Goal: Task Accomplishment & Management: Complete application form

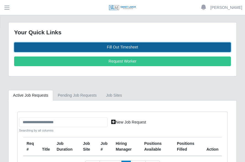
click at [126, 46] on link "Fill Out Timesheet" at bounding box center [122, 47] width 217 height 10
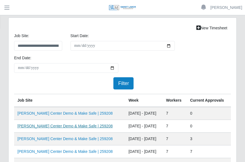
click at [81, 125] on link "[PERSON_NAME] Center Demo & Make Safe | 259208" at bounding box center [64, 126] width 95 height 4
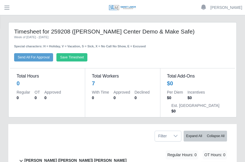
scroll to position [28, 0]
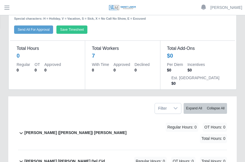
click at [60, 130] on b "[PERSON_NAME] ([PERSON_NAME]) [PERSON_NAME]" at bounding box center [75, 133] width 102 height 6
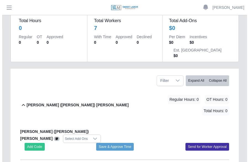
scroll to position [83, 0]
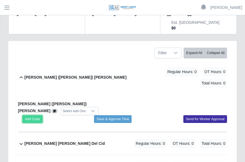
click at [28, 115] on button "Add Code" at bounding box center [32, 119] width 20 height 8
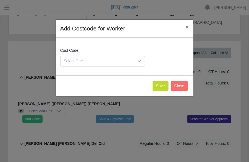
click at [139, 60] on icon at bounding box center [139, 61] width 4 height 4
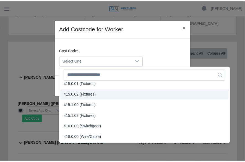
scroll to position [138, 0]
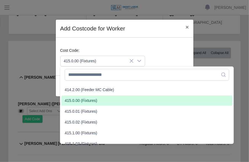
click at [82, 101] on span "415.0.00 (Fixtures)" at bounding box center [81, 101] width 33 height 6
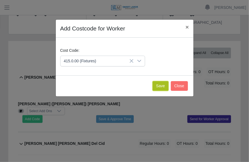
click at [165, 84] on button "Save" at bounding box center [161, 86] width 16 height 10
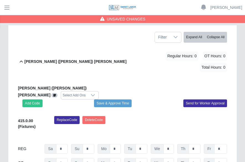
scroll to position [111, 0]
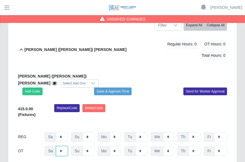
click at [62, 146] on input "*" at bounding box center [62, 151] width 12 height 10
type input "*"
click at [91, 146] on input "*" at bounding box center [89, 151] width 12 height 10
type input "*"
click at [118, 132] on input "*" at bounding box center [115, 137] width 11 height 10
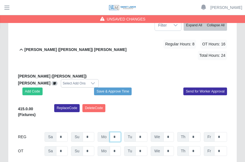
type input "*"
click at [143, 132] on input "*" at bounding box center [142, 137] width 12 height 10
type input "*"
click at [169, 132] on input "*" at bounding box center [168, 137] width 11 height 10
type input "*"
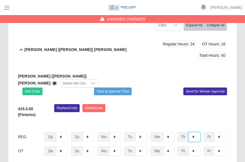
click at [194, 132] on input "*" at bounding box center [195, 137] width 12 height 10
type input "*"
click at [220, 132] on input "*" at bounding box center [220, 137] width 13 height 10
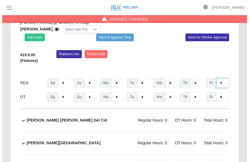
scroll to position [166, 0]
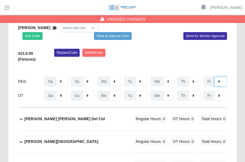
type input "*"
click at [62, 116] on b "[PERSON_NAME] [PERSON_NAME] Del Cid" at bounding box center [64, 119] width 80 height 6
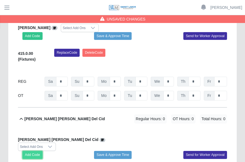
click at [37, 151] on button "Add Code" at bounding box center [32, 155] width 20 height 8
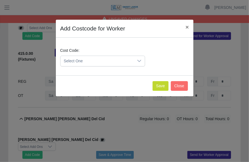
click at [139, 60] on icon at bounding box center [139, 61] width 4 height 4
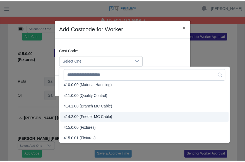
scroll to position [111, 0]
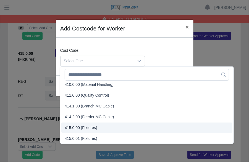
click at [78, 127] on span "415.0.00 (Fixtures)" at bounding box center [81, 128] width 33 height 6
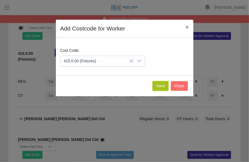
click at [163, 84] on button "Save" at bounding box center [161, 86] width 16 height 10
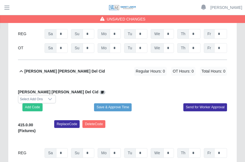
scroll to position [221, 0]
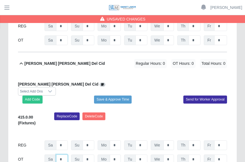
click at [64, 154] on input "*" at bounding box center [62, 159] width 12 height 10
type input "*"
click at [90, 154] on input "*" at bounding box center [89, 159] width 12 height 10
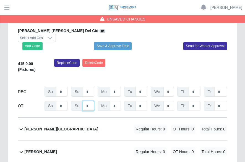
scroll to position [277, 0]
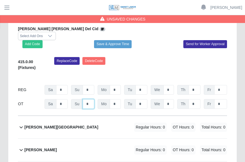
type input "*"
click at [85, 139] on div "[PERSON_NAME] Regular Hours: 0 OT Hours: 0 Total Hours: 0" at bounding box center [125, 150] width 203 height 22
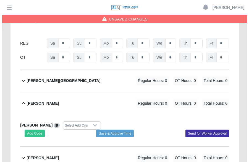
scroll to position [332, 0]
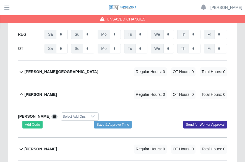
click at [86, 138] on div "[PERSON_NAME] Regular Hours: 0 OT Hours: 0 Total Hours: 0" at bounding box center [125, 149] width 203 height 22
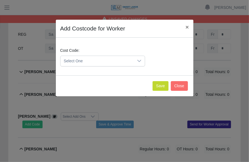
click at [139, 60] on icon at bounding box center [139, 61] width 4 height 4
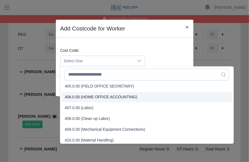
scroll to position [111, 0]
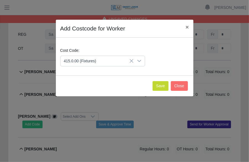
click at [110, 131] on li "415.0.00 (Fixtures)" at bounding box center [146, 128] width 171 height 10
click at [159, 87] on button "Save" at bounding box center [161, 86] width 16 height 10
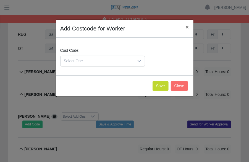
click at [141, 62] on div at bounding box center [139, 61] width 11 height 10
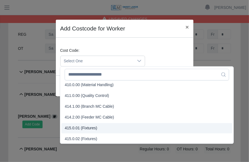
click at [79, 127] on span "415.0.01 (Fixtures)" at bounding box center [81, 128] width 33 height 6
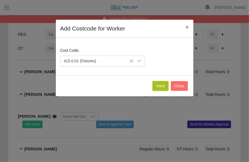
click at [160, 85] on button "Save" at bounding box center [161, 86] width 16 height 10
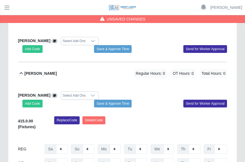
scroll to position [415, 0]
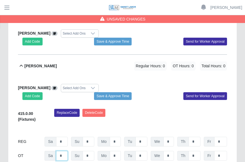
click at [64, 151] on input "*" at bounding box center [62, 156] width 12 height 10
type input "*"
click at [89, 151] on input "*" at bounding box center [89, 156] width 12 height 10
type input "*"
click at [116, 137] on input "*" at bounding box center [115, 142] width 11 height 10
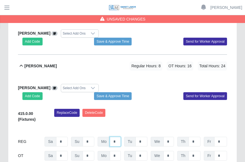
type input "*"
click at [142, 137] on input "*" at bounding box center [142, 142] width 12 height 10
type input "*"
click at [171, 137] on input "*" at bounding box center [168, 142] width 11 height 10
type input "*"
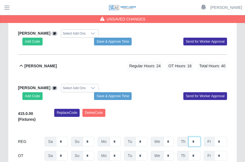
click at [194, 137] on input "*" at bounding box center [195, 142] width 12 height 10
type input "*"
click at [219, 137] on input "*" at bounding box center [220, 142] width 13 height 10
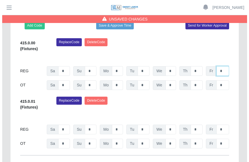
scroll to position [498, 0]
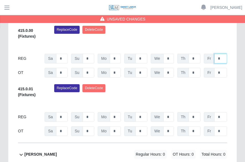
type input "*"
click at [105, 143] on div "[PERSON_NAME] Regular Hours: 0 OT Hours: 0 Total Hours: 0" at bounding box center [125, 154] width 203 height 22
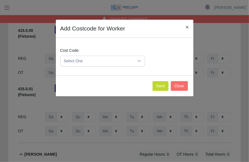
click at [140, 60] on icon at bounding box center [139, 61] width 4 height 4
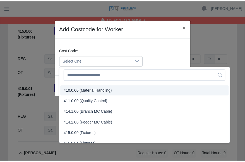
scroll to position [111, 0]
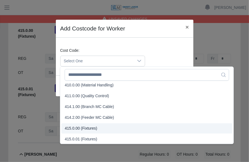
click at [90, 126] on span "415.0.00 (Fixtures)" at bounding box center [81, 128] width 33 height 6
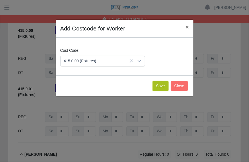
click at [166, 85] on button "Save" at bounding box center [161, 86] width 16 height 10
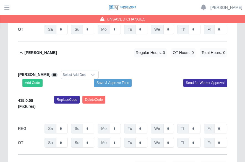
scroll to position [608, 0]
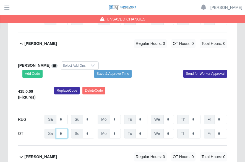
click at [64, 129] on input "*" at bounding box center [62, 134] width 12 height 10
type input "*"
click at [87, 129] on input "*" at bounding box center [89, 134] width 12 height 10
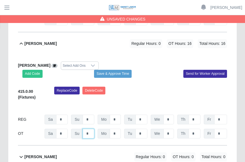
type input "*"
click at [117, 114] on input "*" at bounding box center [115, 119] width 11 height 10
type input "*"
click at [144, 114] on input "*" at bounding box center [142, 119] width 12 height 10
type input "*"
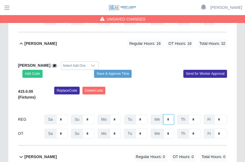
click at [170, 114] on input "*" at bounding box center [168, 119] width 11 height 10
type input "*"
click at [198, 114] on input "*" at bounding box center [195, 119] width 12 height 10
type input "*"
click at [220, 114] on input "*" at bounding box center [220, 119] width 13 height 10
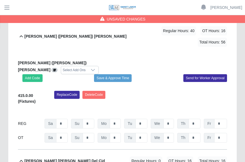
scroll to position [123, 0]
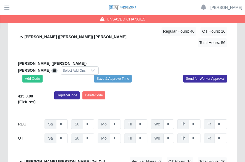
type input "*"
click at [197, 119] on input "*" at bounding box center [195, 124] width 12 height 10
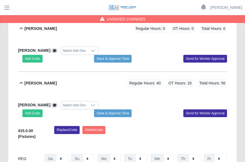
scroll to position [415, 0]
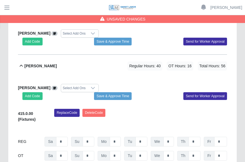
type input "*"
click at [195, 137] on input "*" at bounding box center [195, 142] width 12 height 10
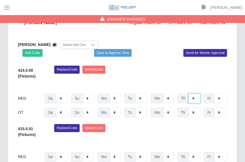
scroll to position [470, 0]
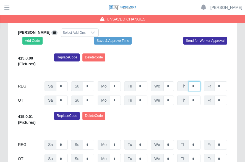
type input "*"
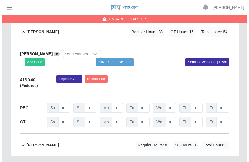
scroll to position [621, 0]
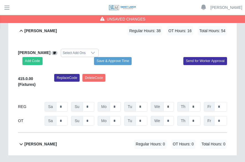
click at [57, 141] on b "[PERSON_NAME]" at bounding box center [40, 144] width 32 height 6
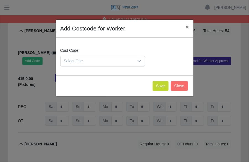
click at [139, 60] on icon at bounding box center [139, 61] width 4 height 4
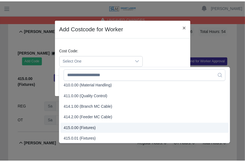
scroll to position [111, 0]
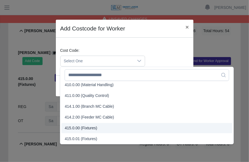
click at [89, 127] on span "415.0.00 (Fixtures)" at bounding box center [81, 128] width 33 height 6
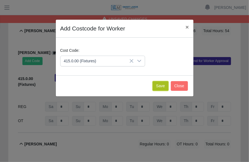
click at [161, 83] on button "Save" at bounding box center [161, 86] width 16 height 10
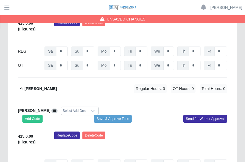
scroll to position [704, 0]
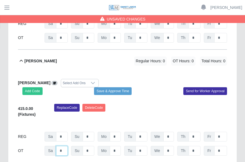
click at [64, 146] on input "*" at bounding box center [62, 151] width 12 height 10
type input "*"
click at [89, 146] on input "*" at bounding box center [89, 151] width 12 height 10
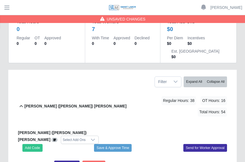
scroll to position [0, 0]
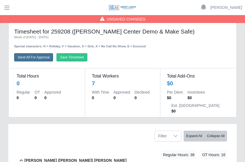
type input "*"
click at [39, 58] on button "Send All For Approval" at bounding box center [33, 57] width 39 height 8
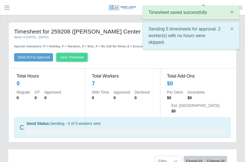
click at [83, 56] on button "Save Timesheet" at bounding box center [71, 57] width 31 height 8
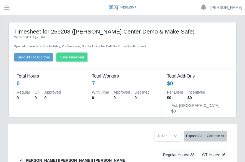
click at [83, 56] on button "Save Timesheet" at bounding box center [71, 57] width 31 height 8
